Goal: Task Accomplishment & Management: Manage account settings

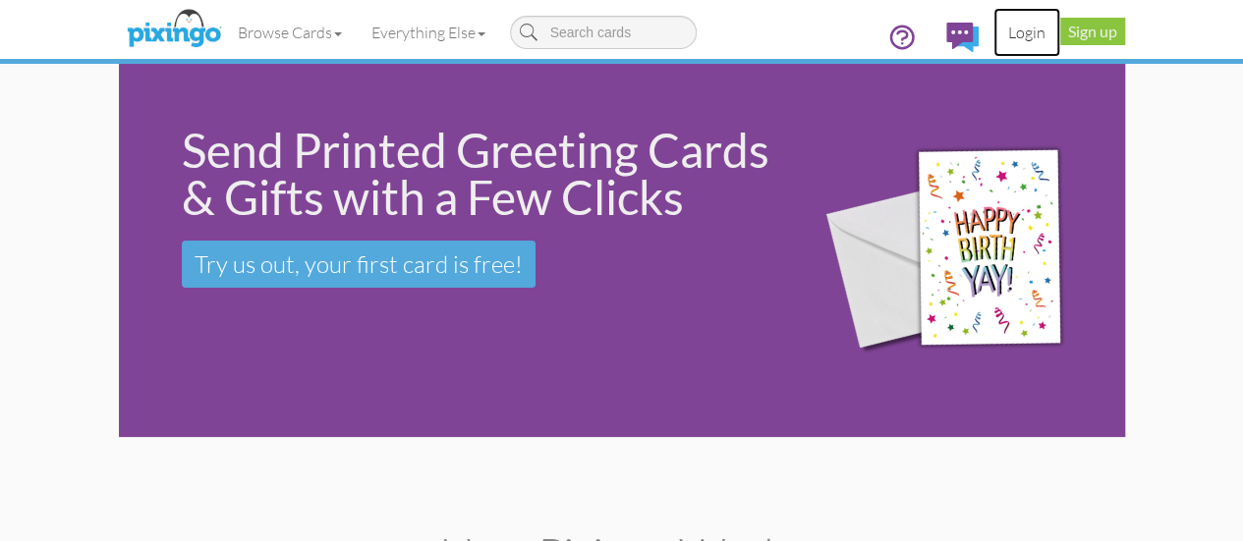
click at [1060, 39] on link "Login" at bounding box center [1026, 32] width 67 height 49
click at [1125, 22] on link "Sign up" at bounding box center [1092, 32] width 65 height 28
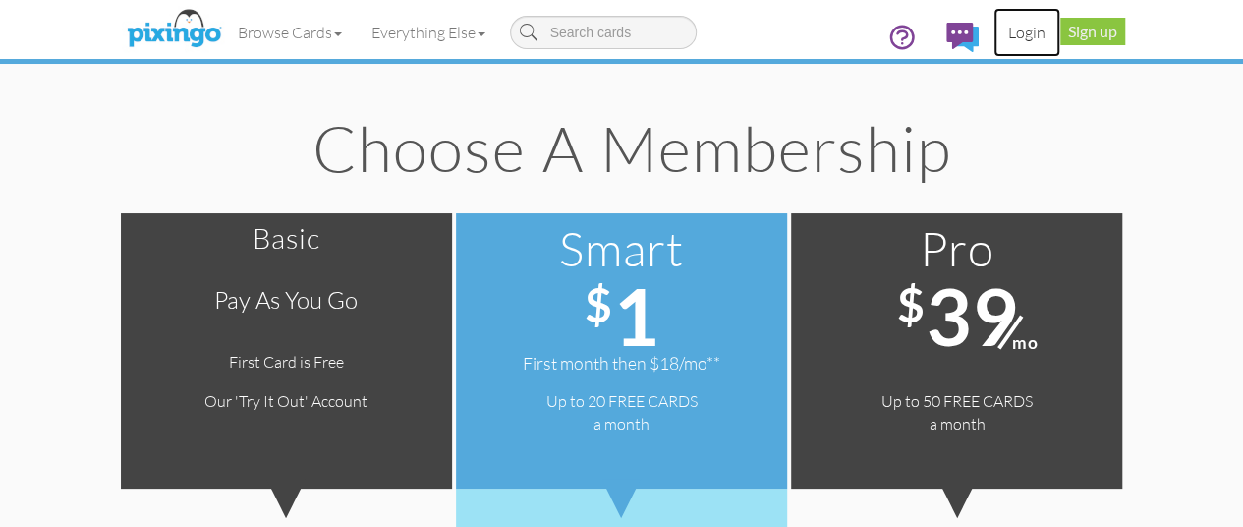
click at [1060, 34] on link "Login" at bounding box center [1026, 32] width 67 height 49
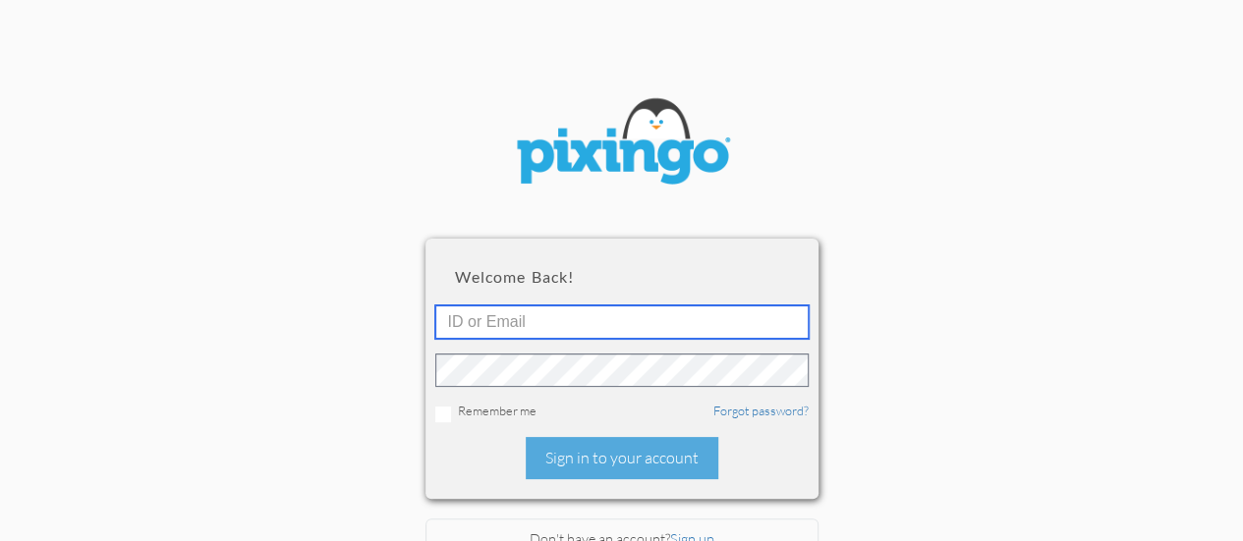
type input "[EMAIL_ADDRESS][DOMAIN_NAME]"
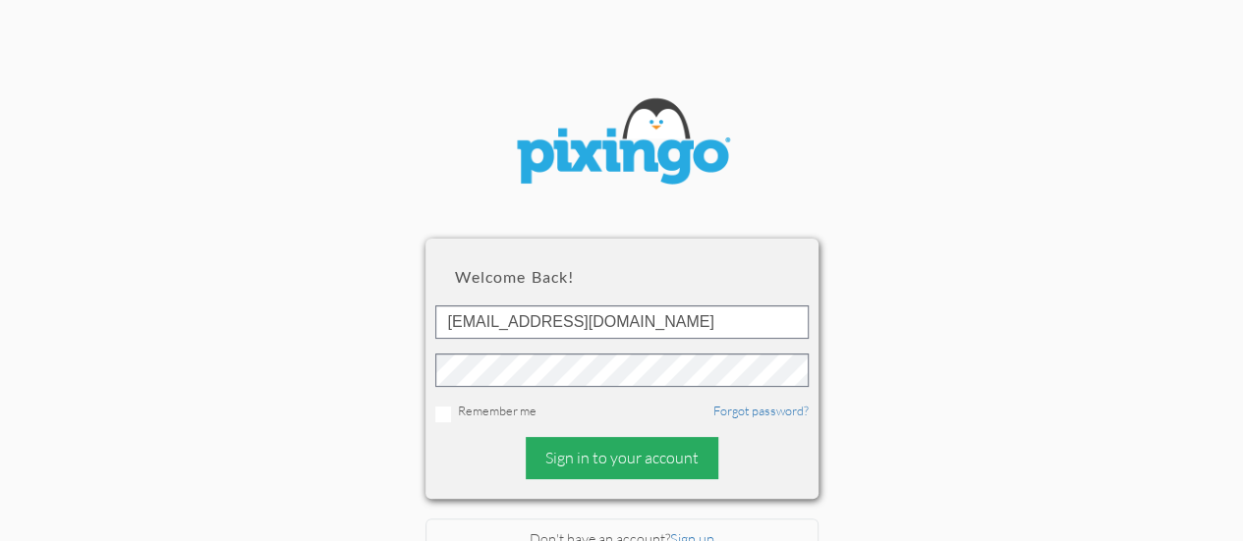
click at [606, 440] on div "Sign in to your account" at bounding box center [622, 458] width 193 height 42
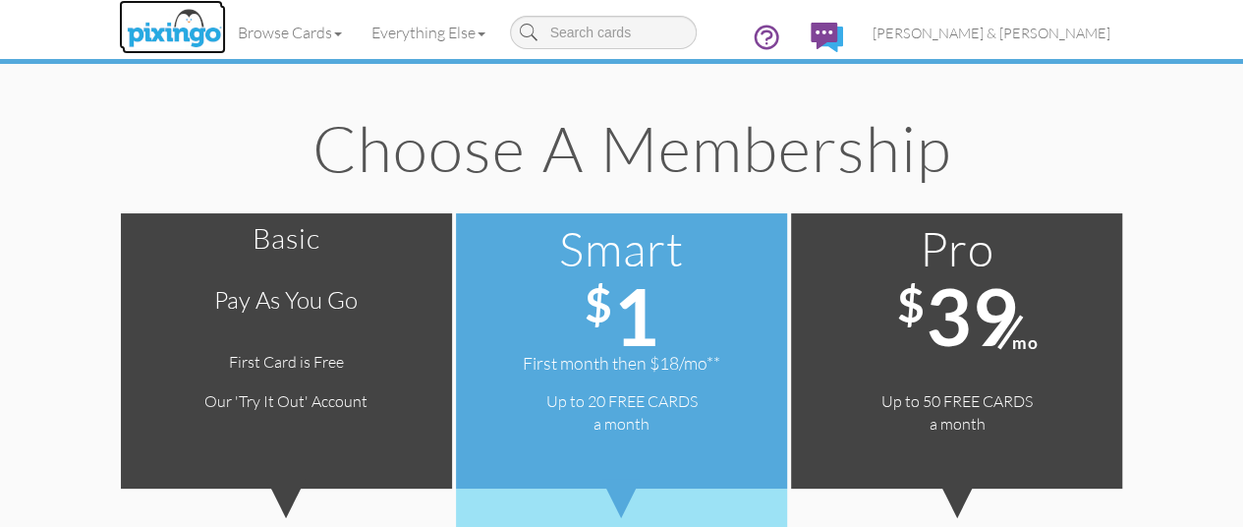
click at [122, 28] on img at bounding box center [174, 29] width 104 height 49
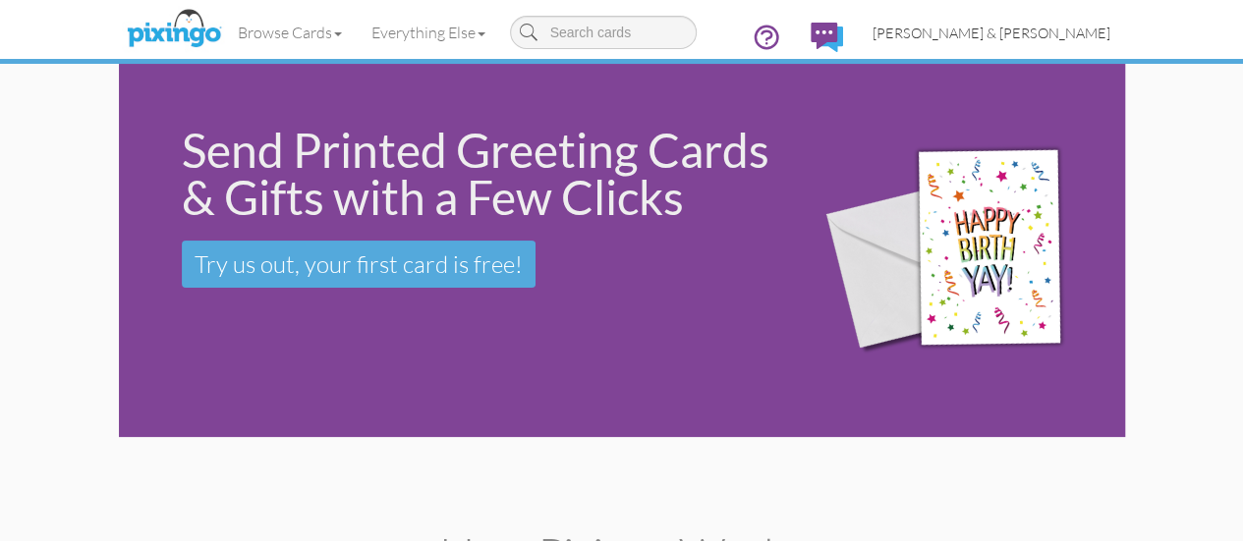
click at [1110, 36] on span "[PERSON_NAME] & [PERSON_NAME]" at bounding box center [991, 33] width 238 height 17
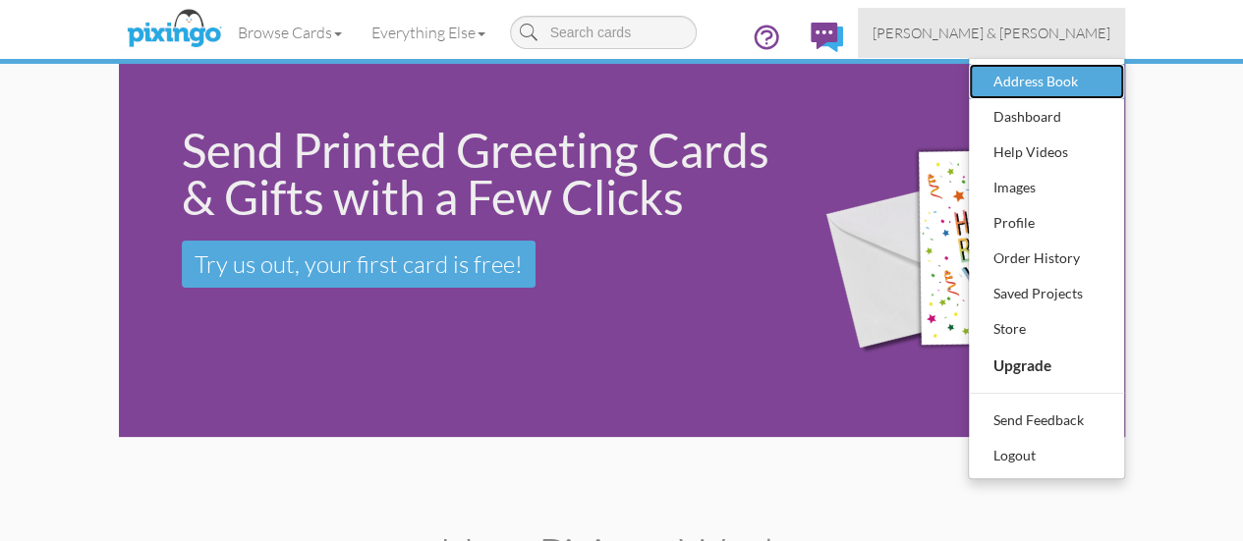
click at [1104, 77] on div "Address Book" at bounding box center [1046, 81] width 116 height 29
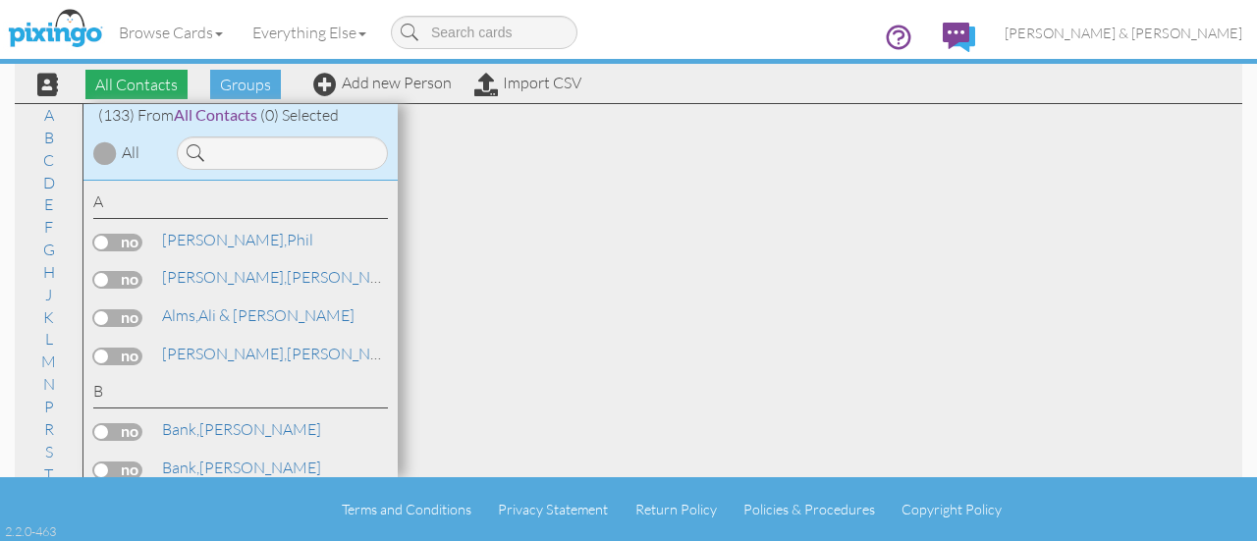
click at [141, 91] on span "All Contacts" at bounding box center [136, 84] width 102 height 29
click at [214, 135] on div at bounding box center [280, 148] width 236 height 43
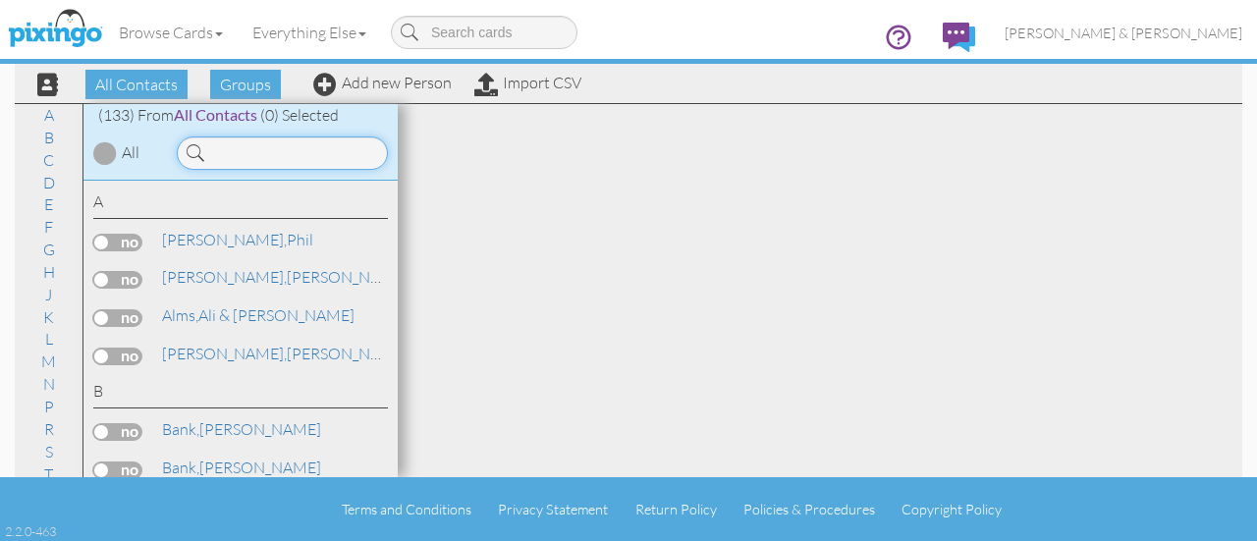
click at [216, 140] on input at bounding box center [282, 153] width 211 height 33
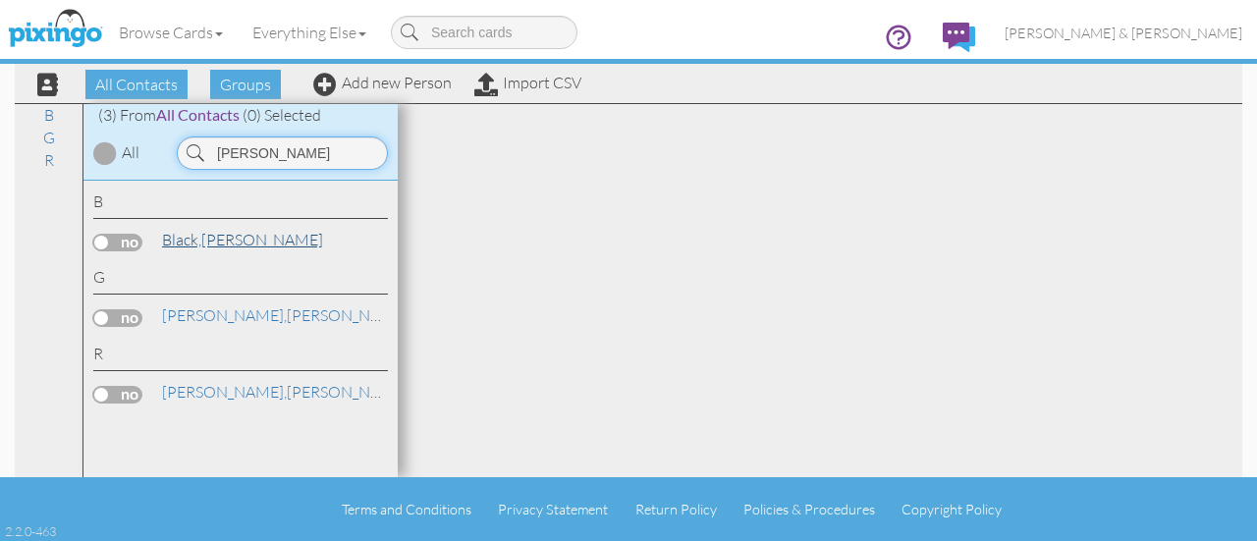
type input "sam"
click at [187, 238] on span "Black," at bounding box center [181, 240] width 39 height 20
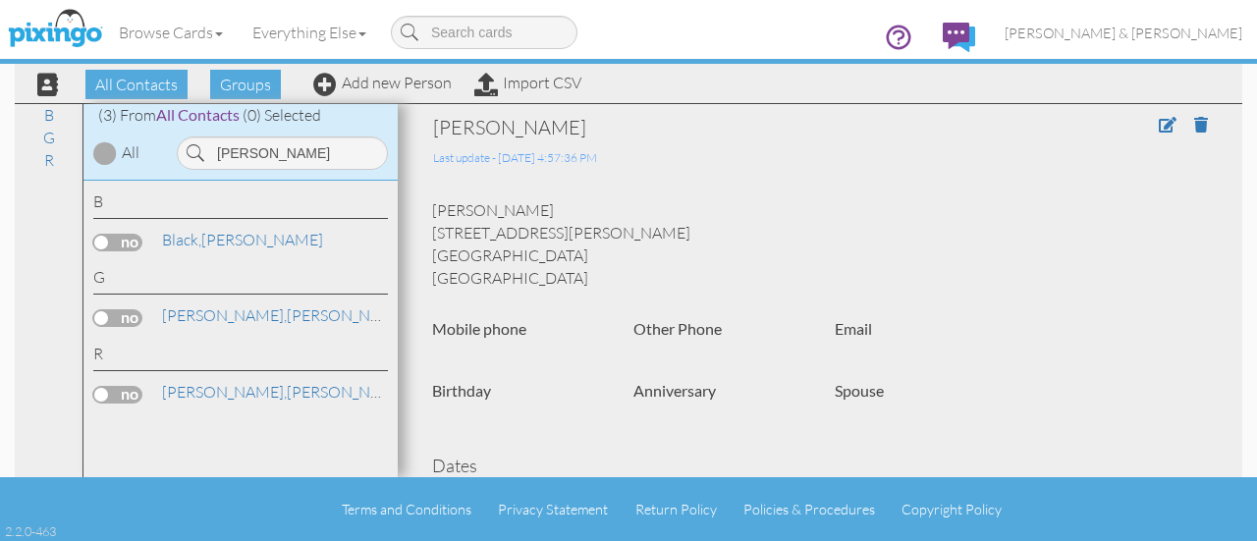
click at [1159, 135] on span at bounding box center [1191, 125] width 64 height 23
click at [1159, 123] on span at bounding box center [1168, 125] width 18 height 16
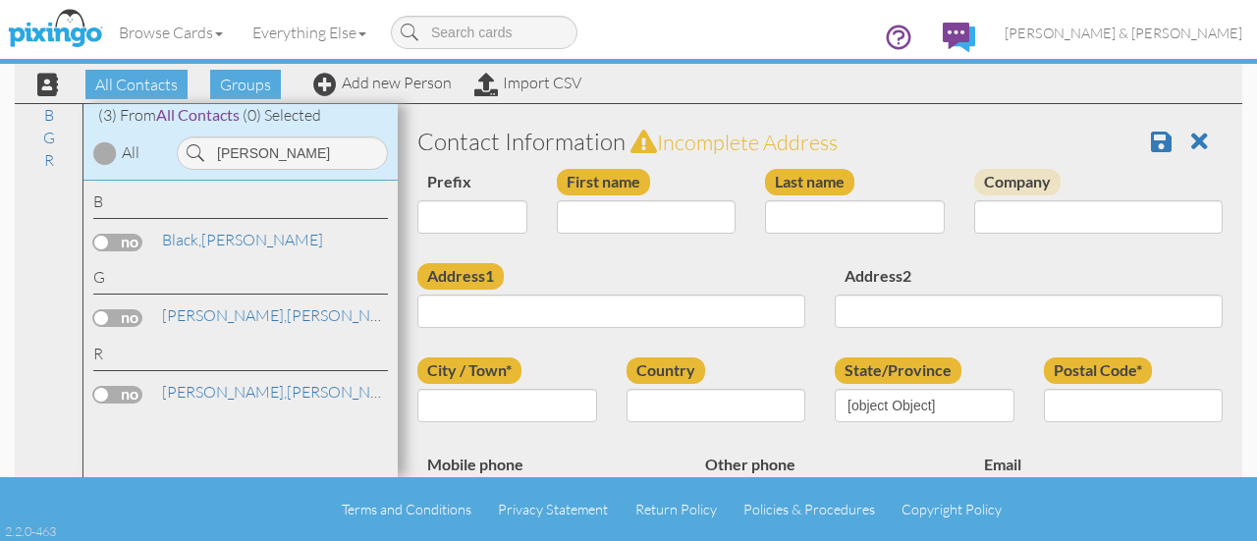
type input "[PERSON_NAME]"
type input "Black"
type input "[STREET_ADDRESS][PERSON_NAME]"
type input "Hilliard"
type input "43026"
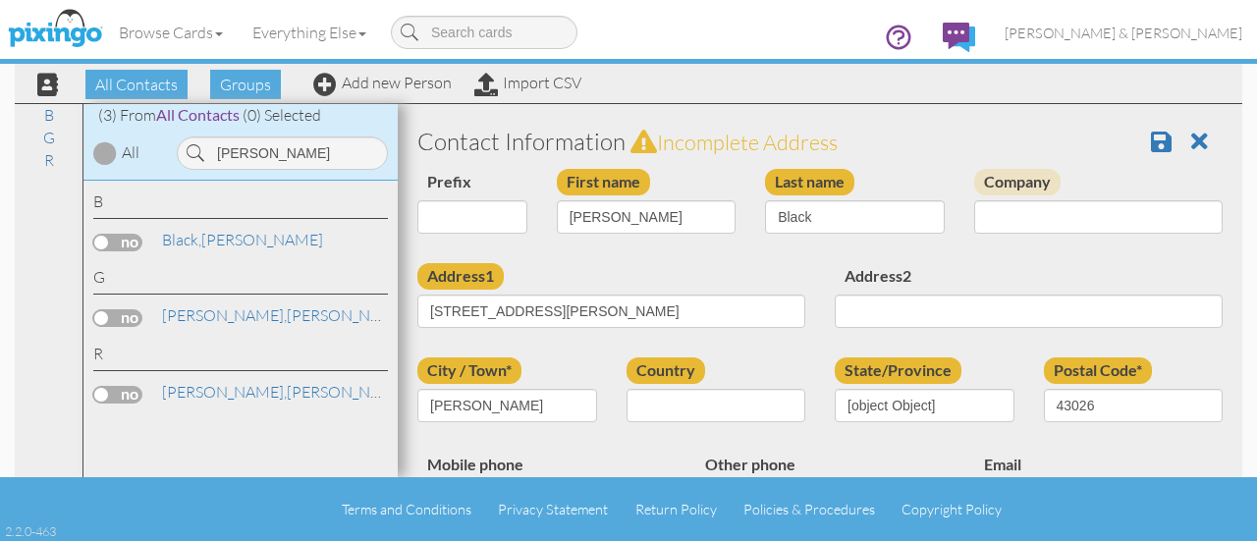
select select "object:1708"
select select "object:1953"
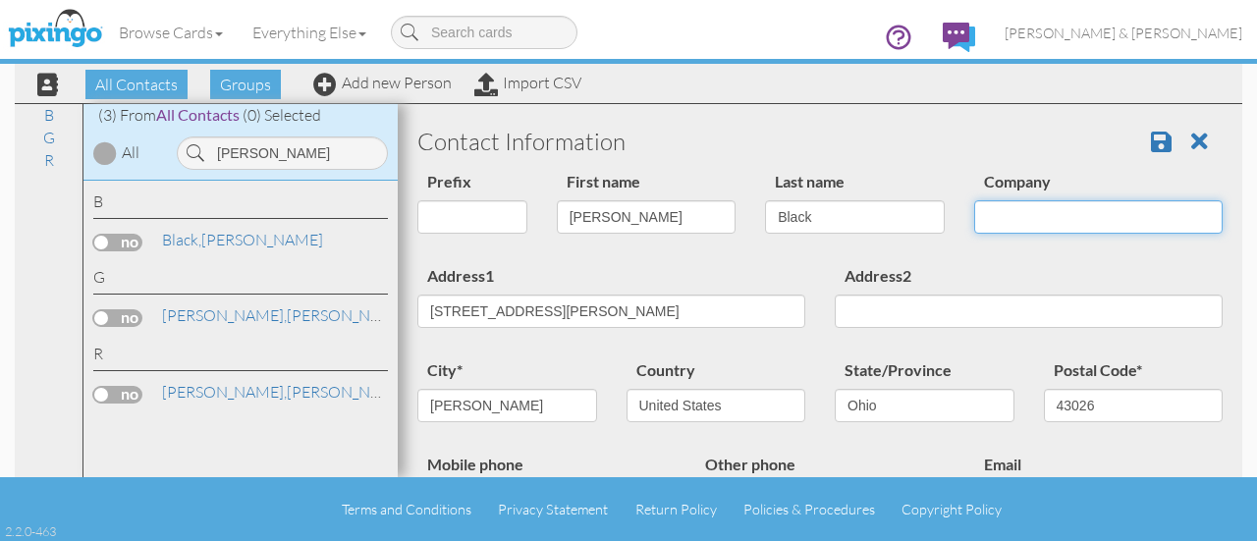
click at [1012, 221] on input "Company" at bounding box center [1098, 216] width 249 height 33
type input "and [PERSON_NAME]"
click at [1151, 131] on span at bounding box center [1161, 142] width 21 height 24
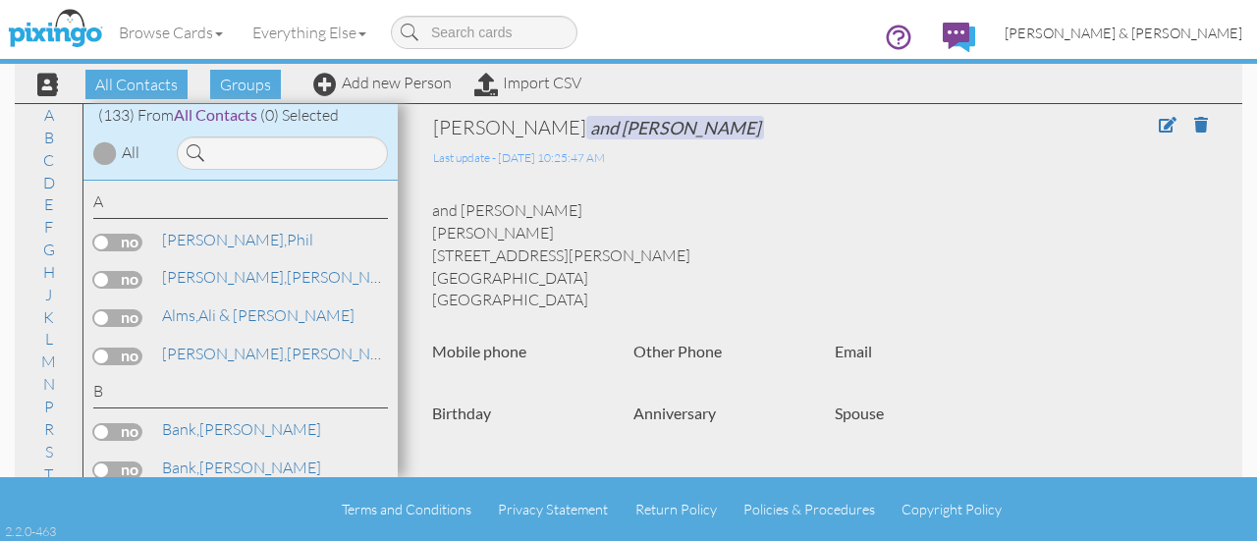
click at [1134, 30] on span "[PERSON_NAME] & [PERSON_NAME]" at bounding box center [1124, 33] width 238 height 17
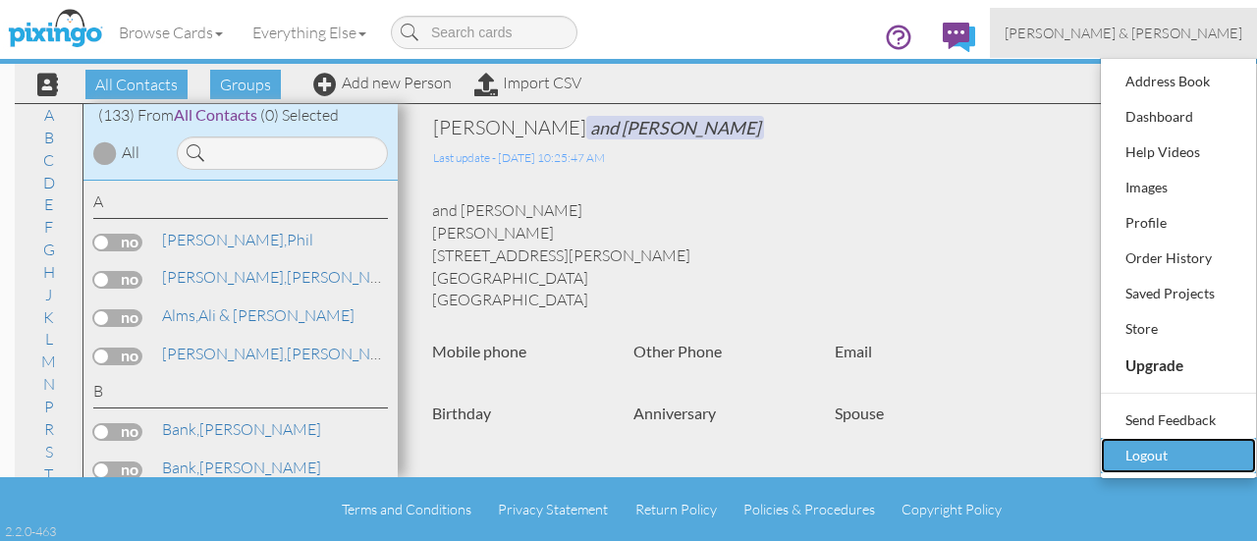
click at [1124, 453] on div "Logout" at bounding box center [1179, 455] width 116 height 29
